Goal: Answer question/provide support: Share knowledge or assist other users

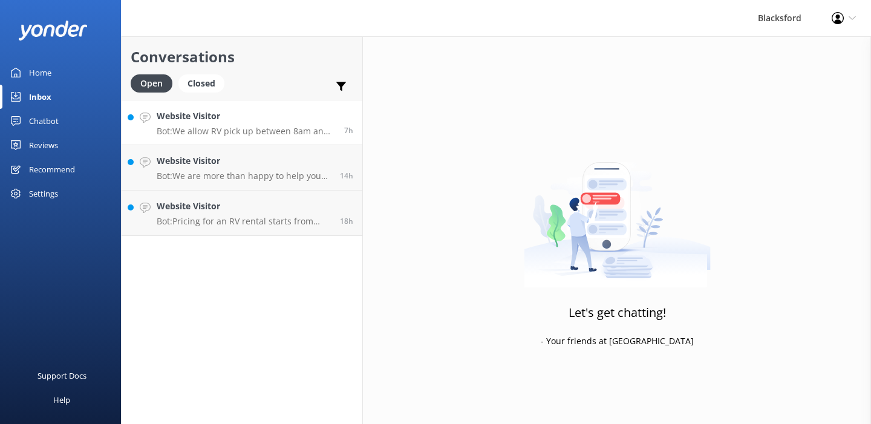
click at [281, 126] on p "Bot: We allow RV pick up between 8am and 6pm, 7 days per week, in coordination …" at bounding box center [246, 131] width 179 height 11
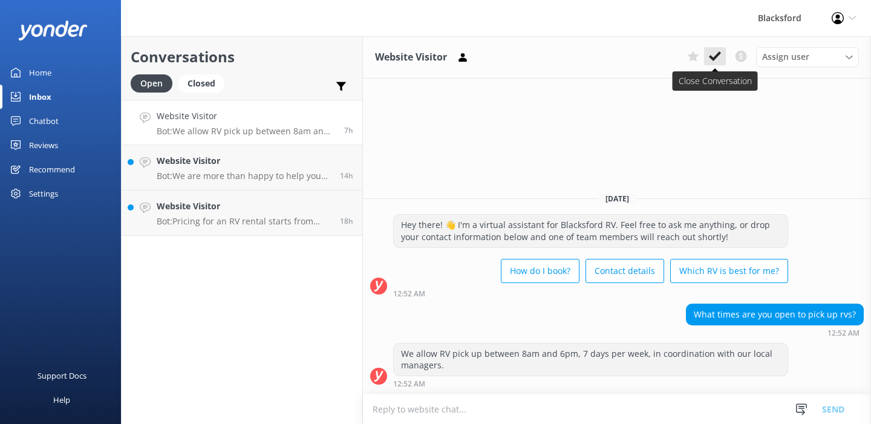
click at [712, 59] on use at bounding box center [715, 56] width 12 height 10
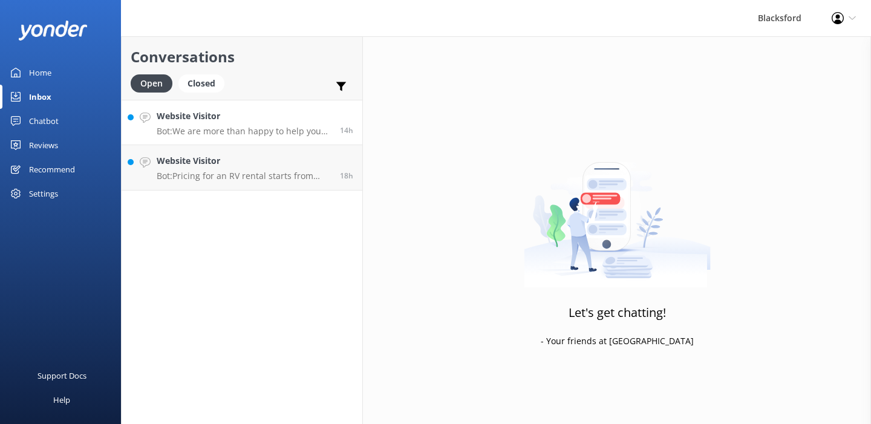
click at [263, 135] on p "Bot: We are more than happy to help you choose which Rv is best for you! Take o…" at bounding box center [244, 131] width 174 height 11
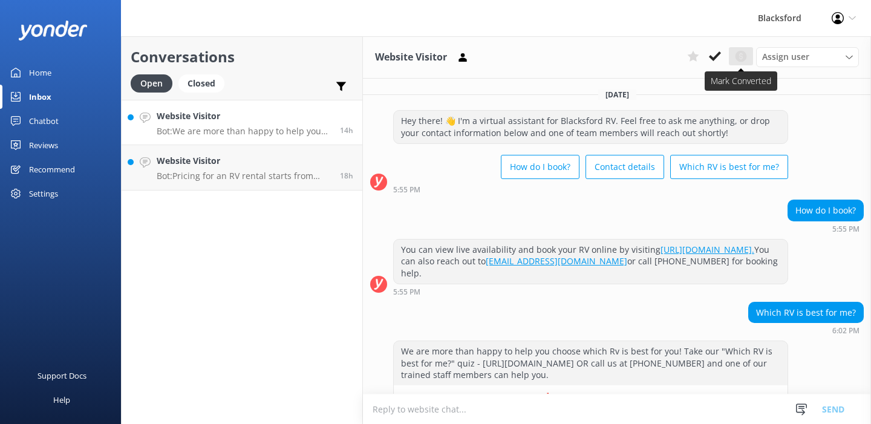
scroll to position [33, 0]
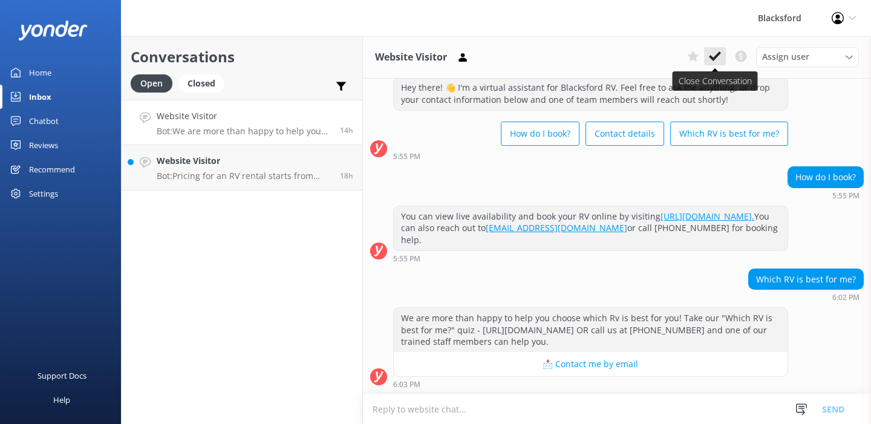
click at [715, 54] on icon at bounding box center [715, 56] width 12 height 12
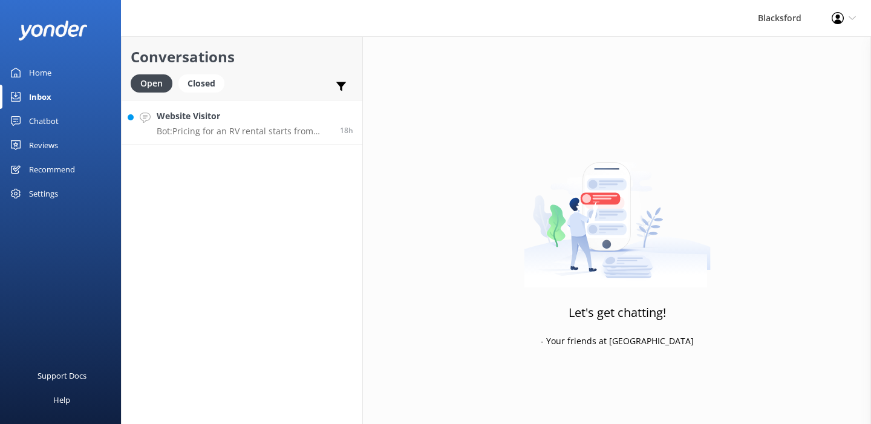
click at [307, 128] on p "Bot: Pricing for an RV rental starts from $275 per day, and the total cost will…" at bounding box center [244, 131] width 174 height 11
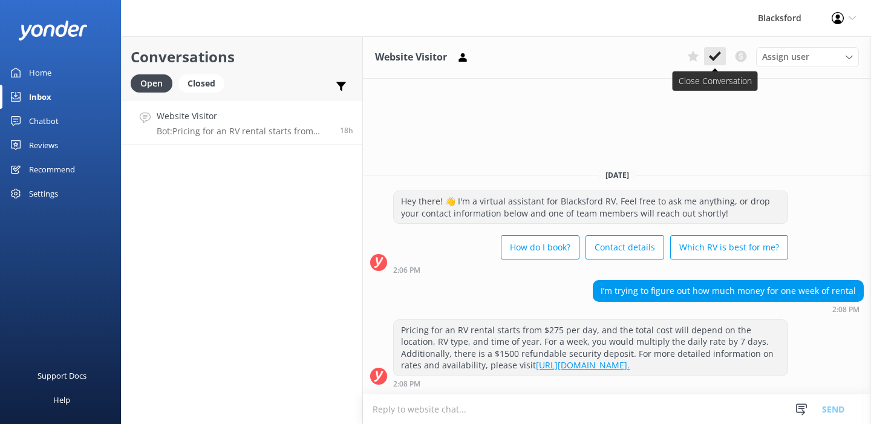
click at [720, 59] on icon at bounding box center [715, 56] width 12 height 12
